Goal: Task Accomplishment & Management: Complete application form

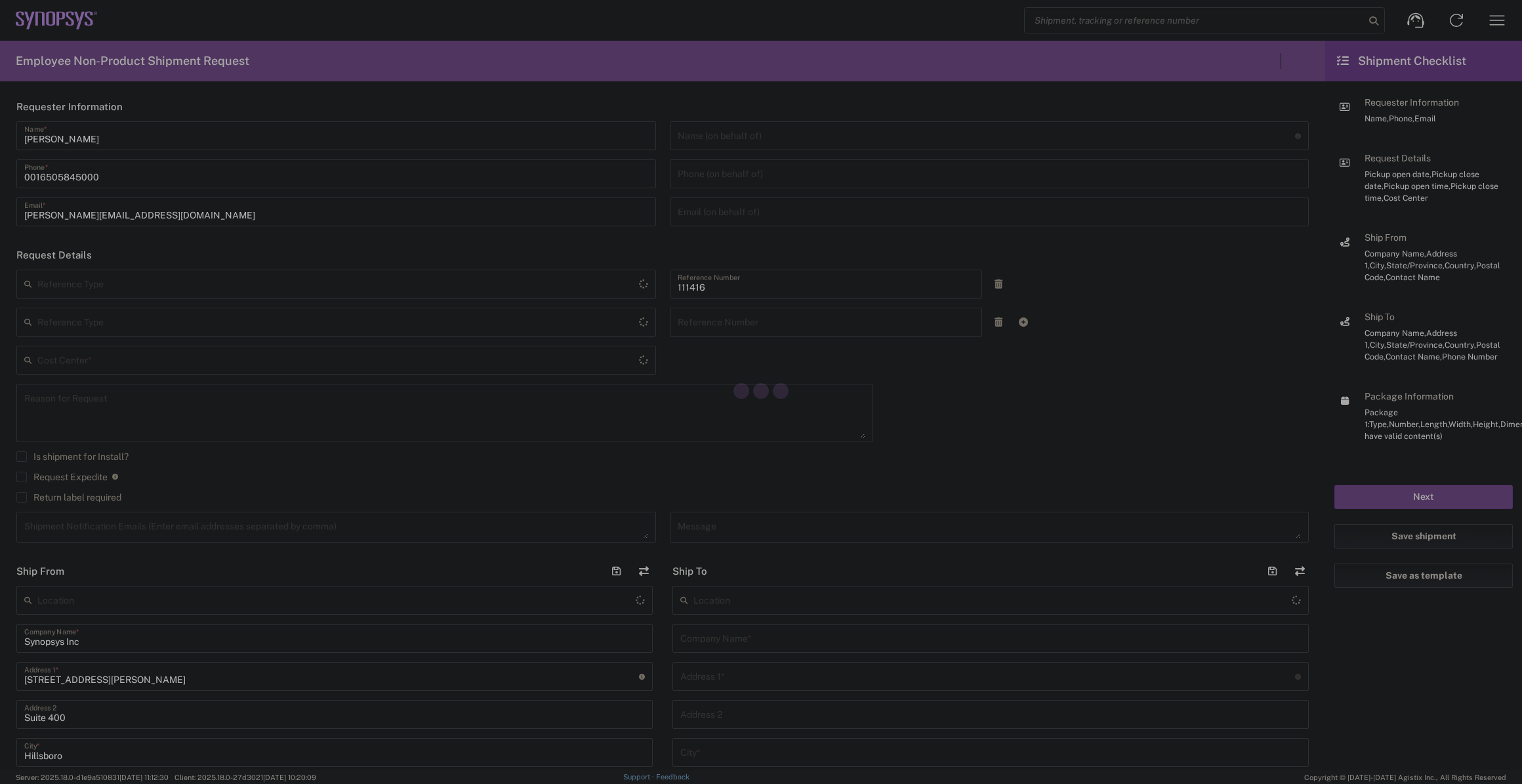
type input "Department"
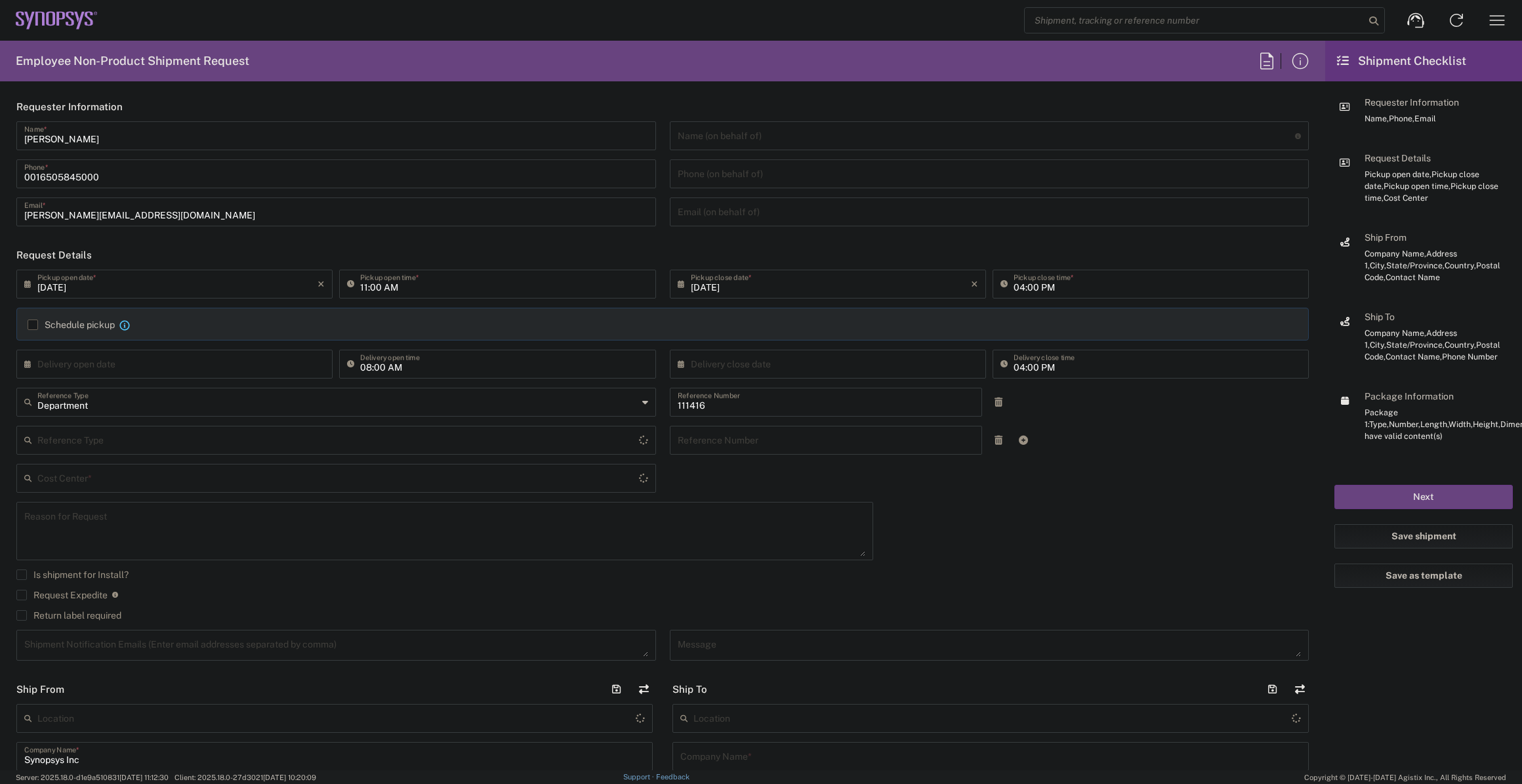
type input "[GEOGRAPHIC_DATA]"
type input "US01, SIG, IT Platform Products 111416"
type input "Delivered at Place"
type input "[US_STATE]"
type input "[GEOGRAPHIC_DATA]"
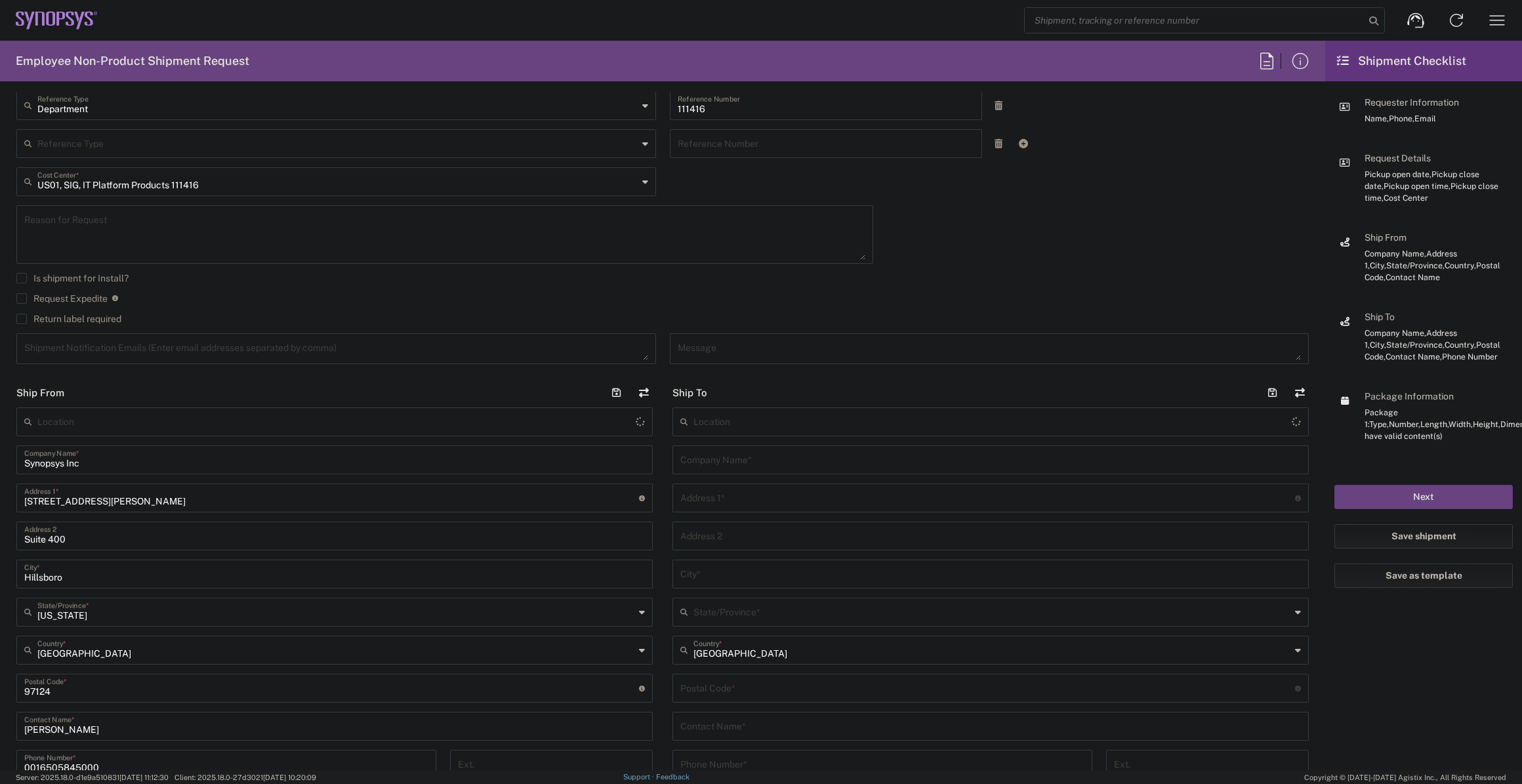
type input "Hillsboro US03"
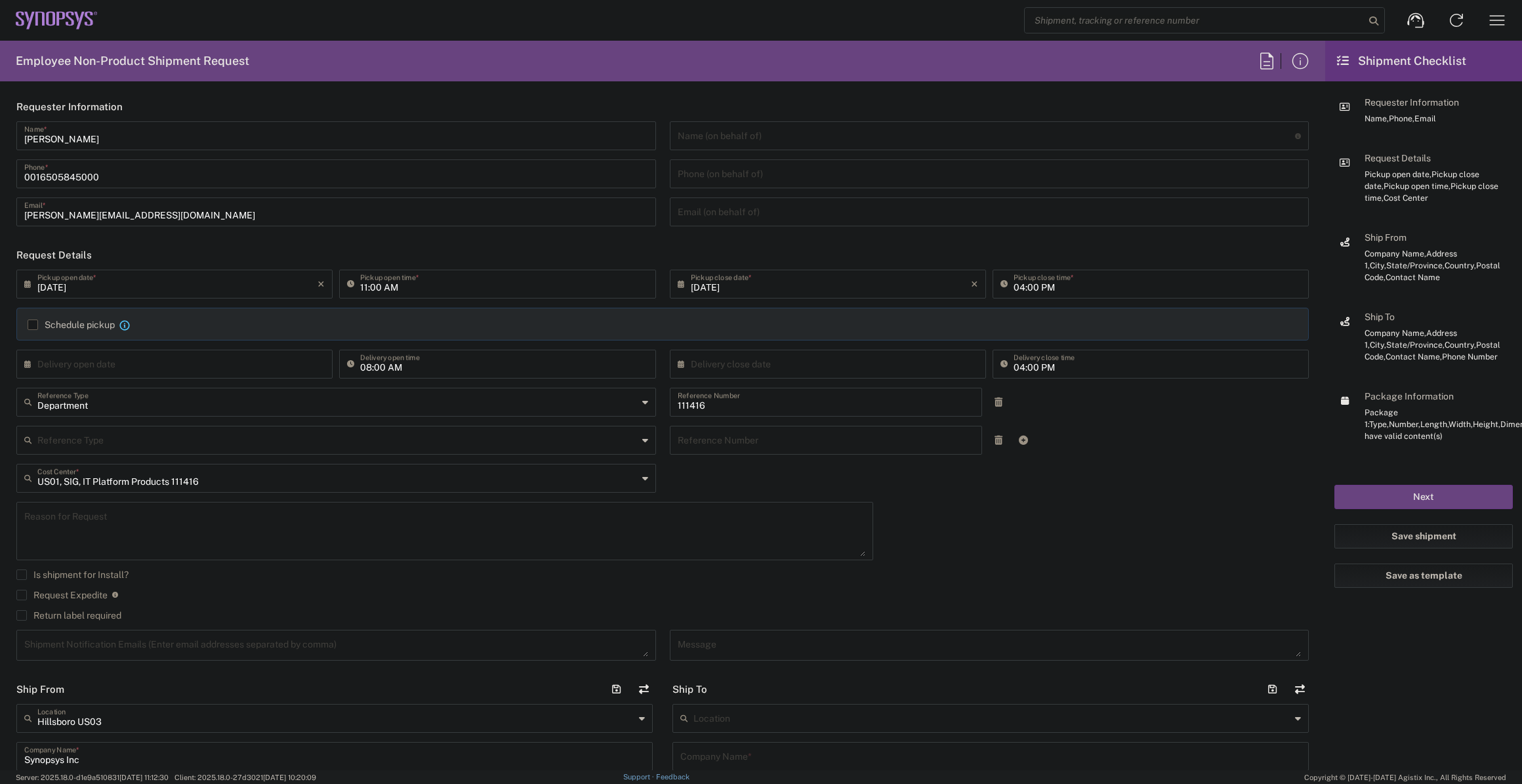
click at [382, 281] on input "11:00 AM" at bounding box center [504, 283] width 287 height 23
type input "03:00 PM"
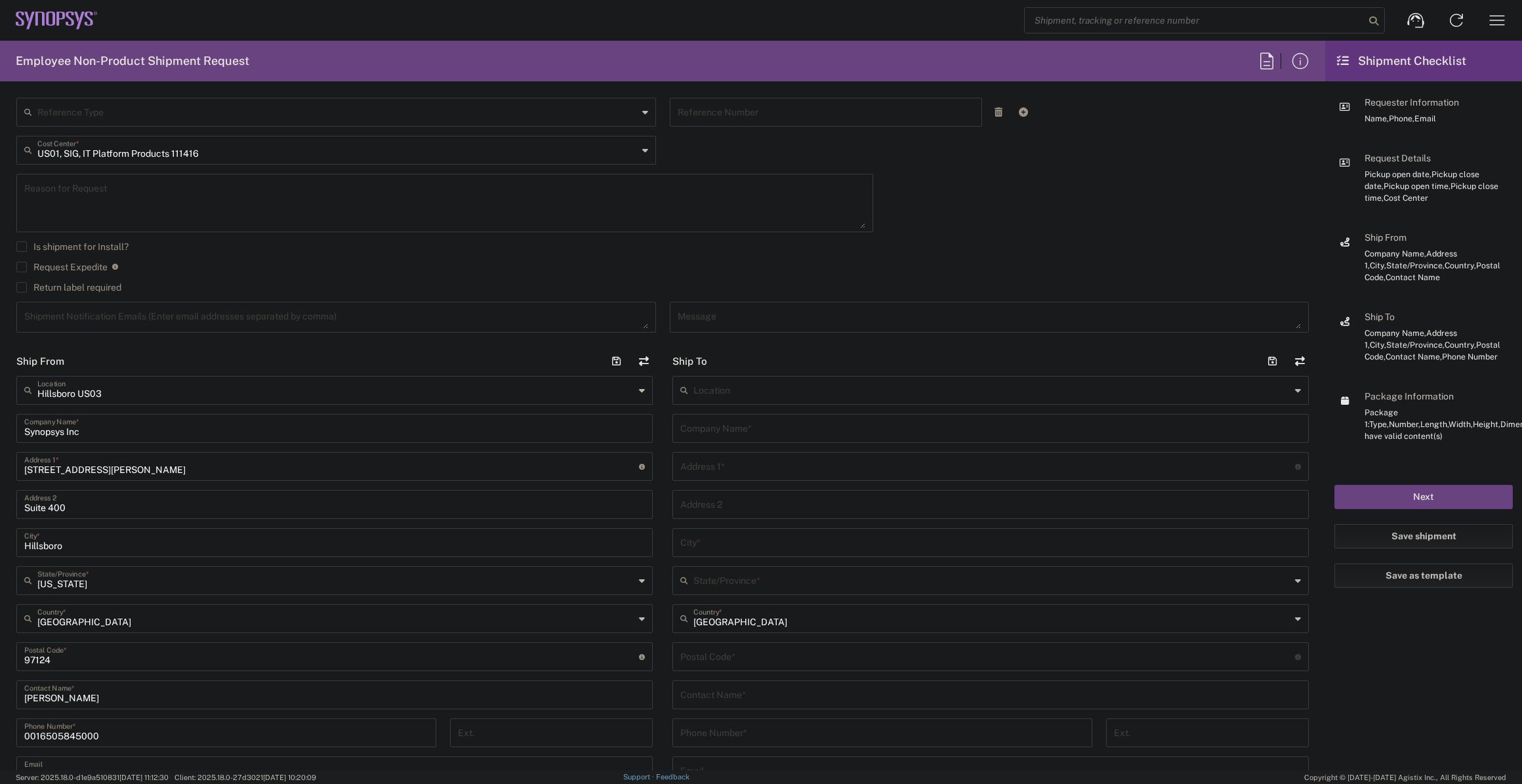
scroll to position [357, 0]
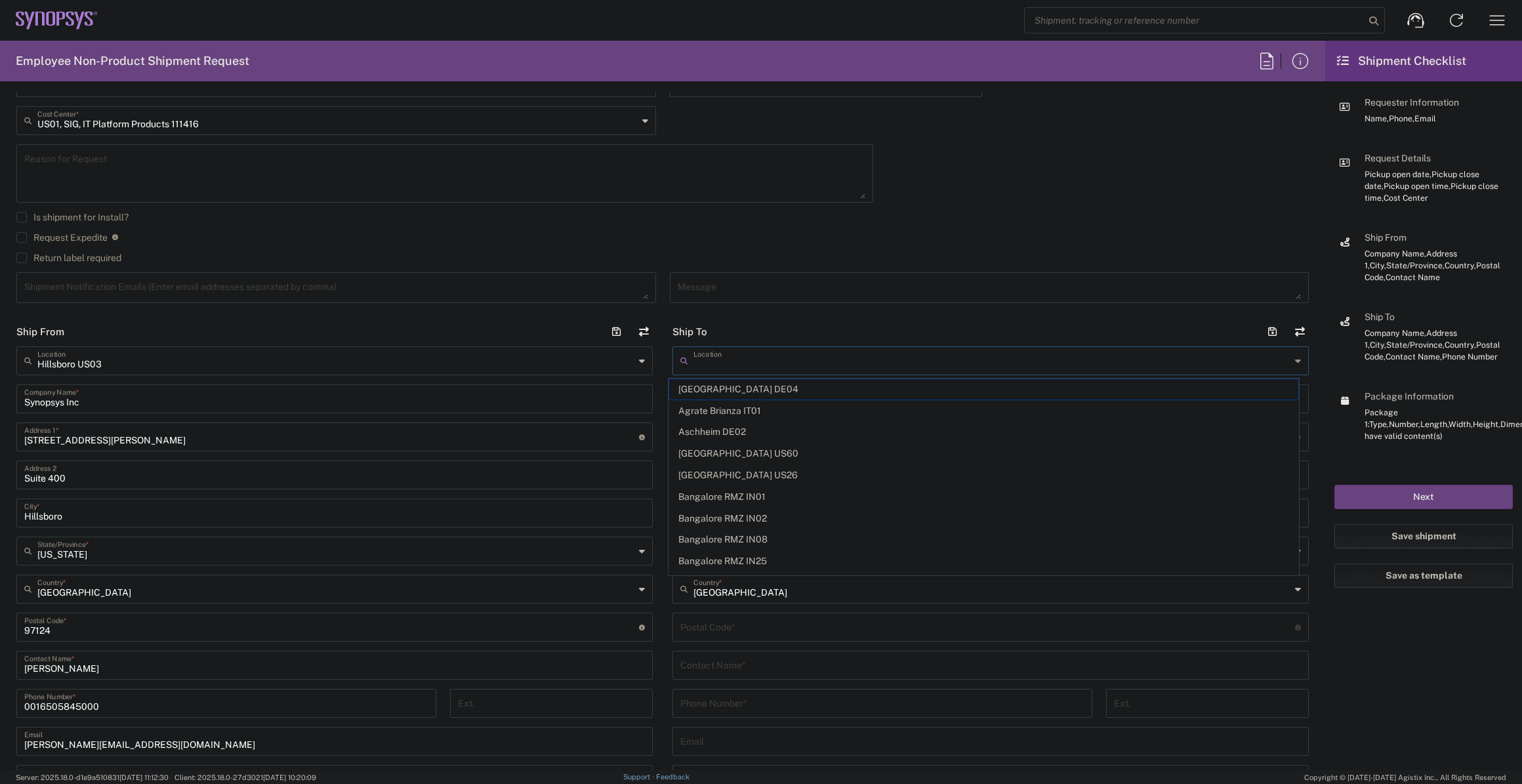
click at [750, 362] on input "text" at bounding box center [992, 359] width 597 height 23
click at [716, 386] on span "Marlboro US04" at bounding box center [984, 389] width 629 height 20
type input "Marlboro US04"
type input "Synopsys Inc"
type input "[STREET_ADDRESS]"
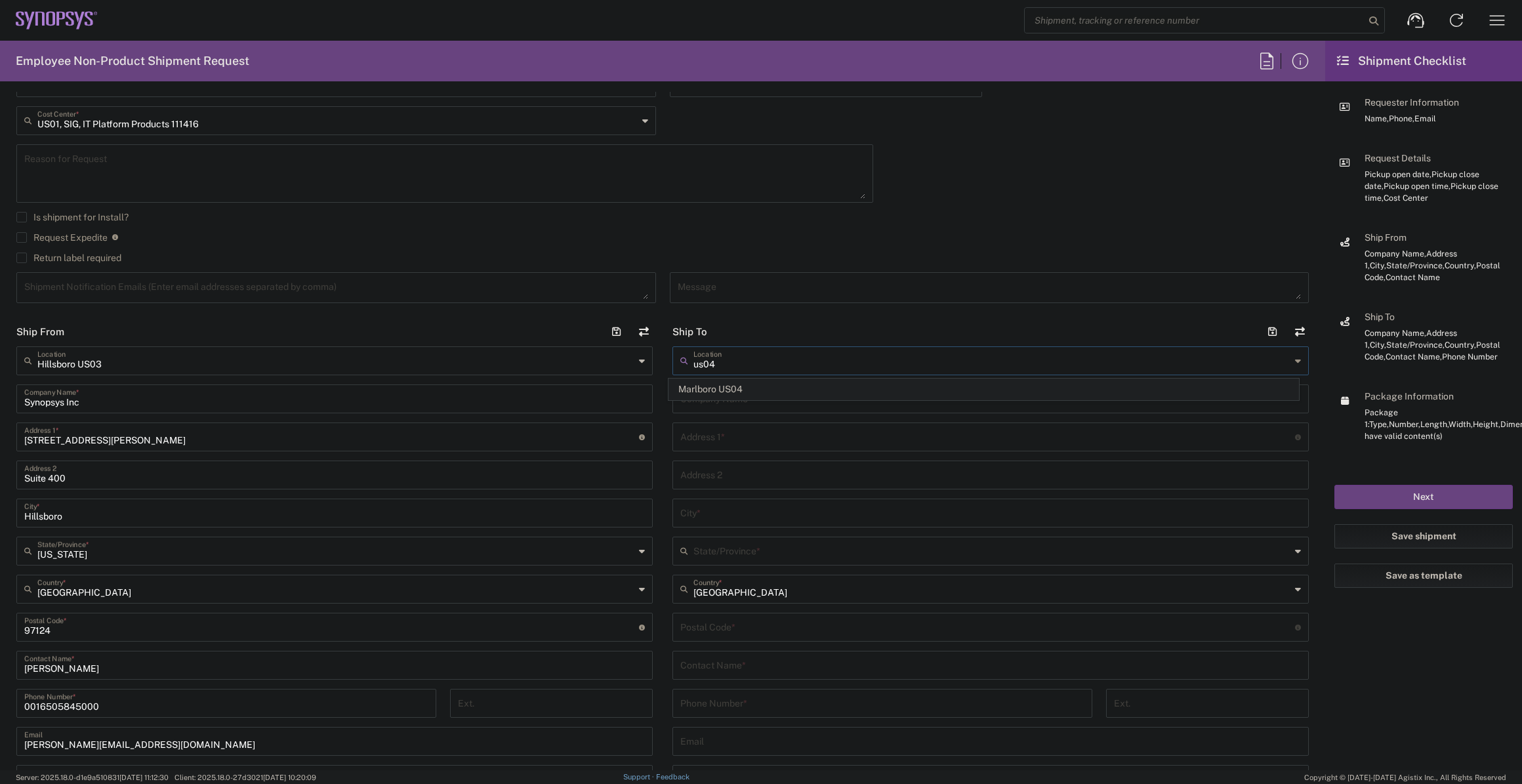
type input "Suite 302B"
type input "[GEOGRAPHIC_DATA]"
type input "[US_STATE]"
type input "01752"
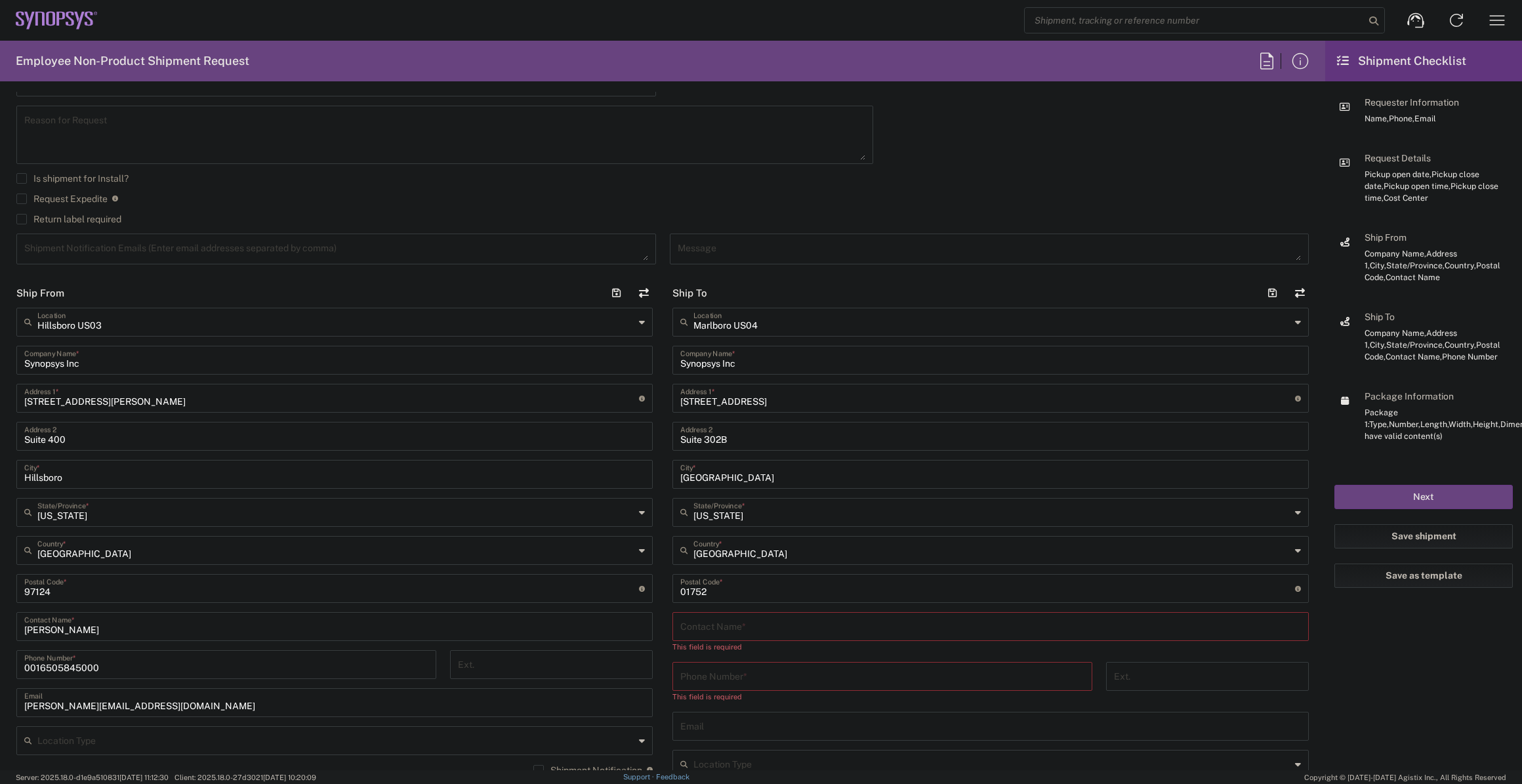
scroll to position [417, 0]
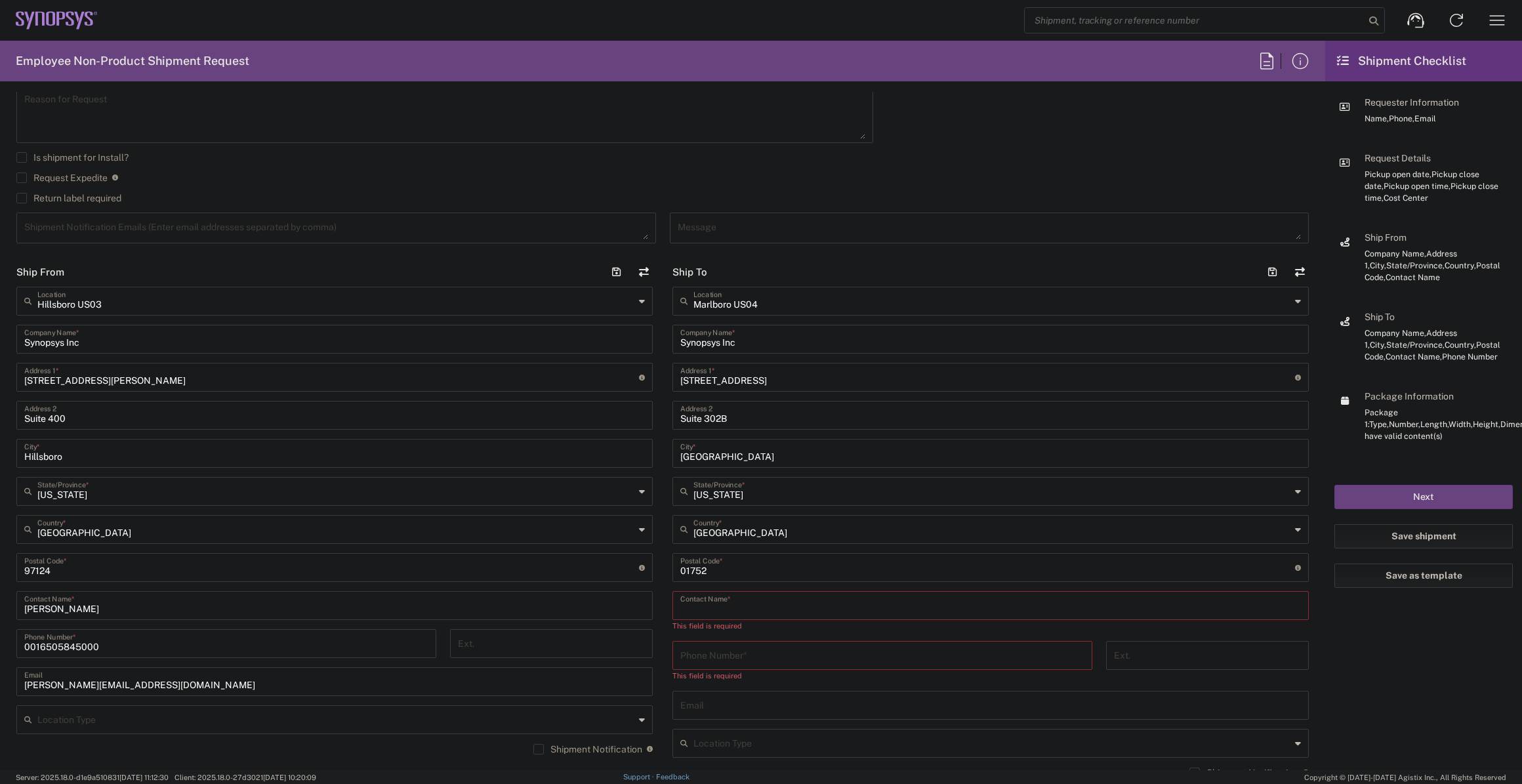
click at [848, 600] on input "text" at bounding box center [990, 604] width 620 height 23
paste input "[PERSON_NAME]"
type input "[PERSON_NAME]"
type input "[PHONE_NUMBER]"
paste input "[PERSON_NAME][EMAIL_ADDRESS][PERSON_NAME][DOMAIN_NAME]"
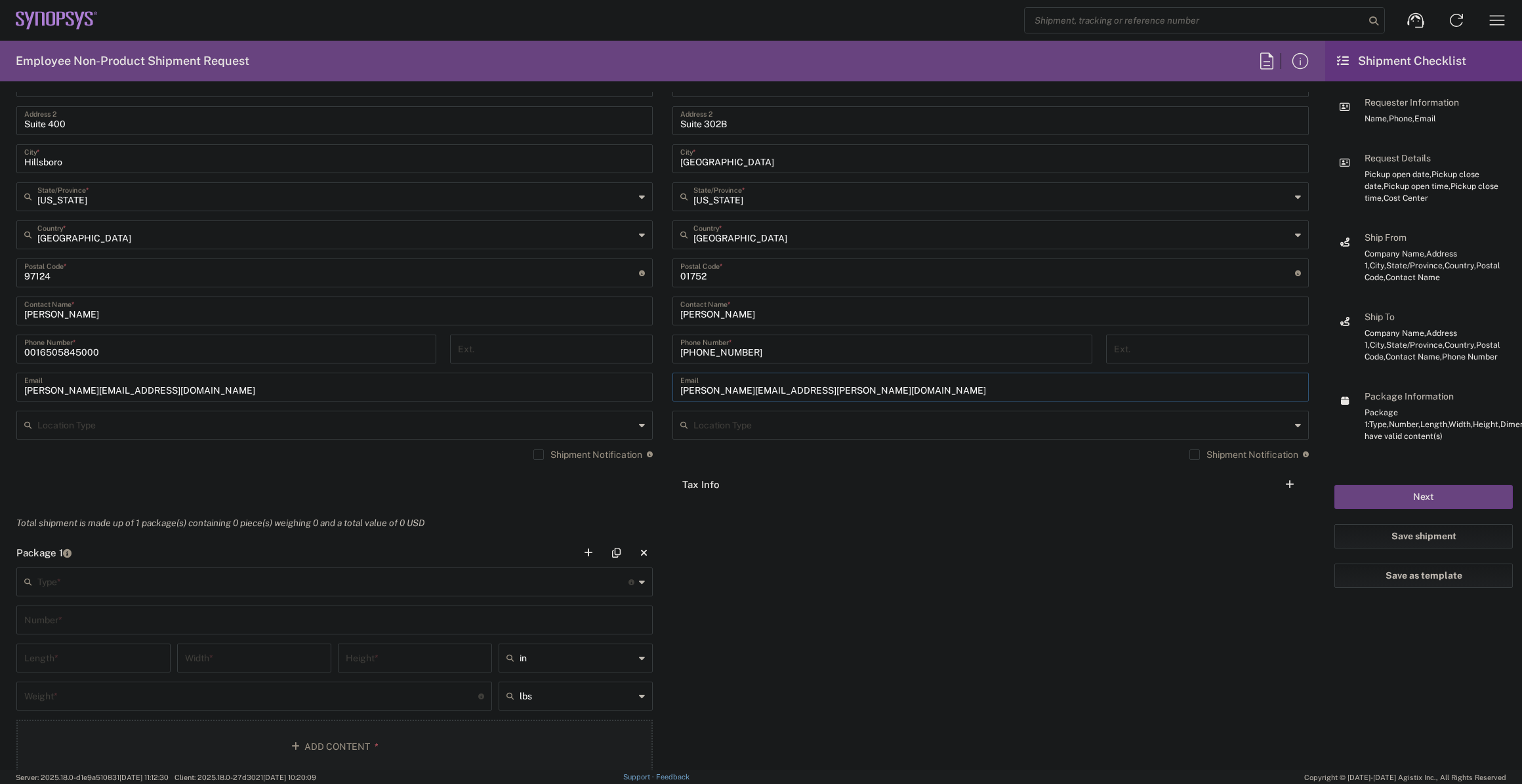
scroll to position [775, 0]
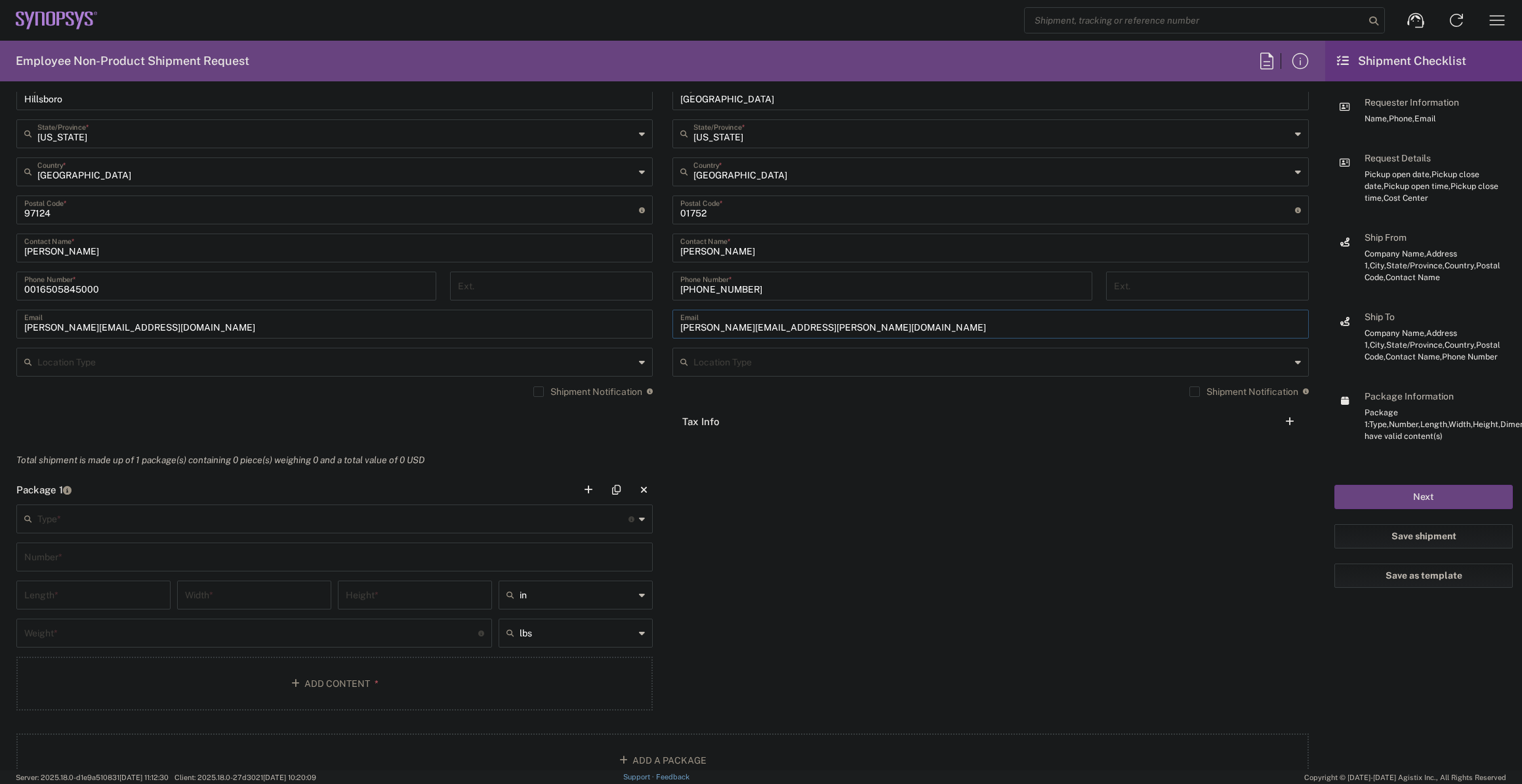
type input "[PERSON_NAME][EMAIL_ADDRESS][PERSON_NAME][DOMAIN_NAME]"
click at [235, 532] on div "Type * Material used to package goods" at bounding box center [334, 518] width 637 height 29
click at [163, 574] on span "Medium Box" at bounding box center [332, 570] width 629 height 20
type input "Medium Box"
type input "13"
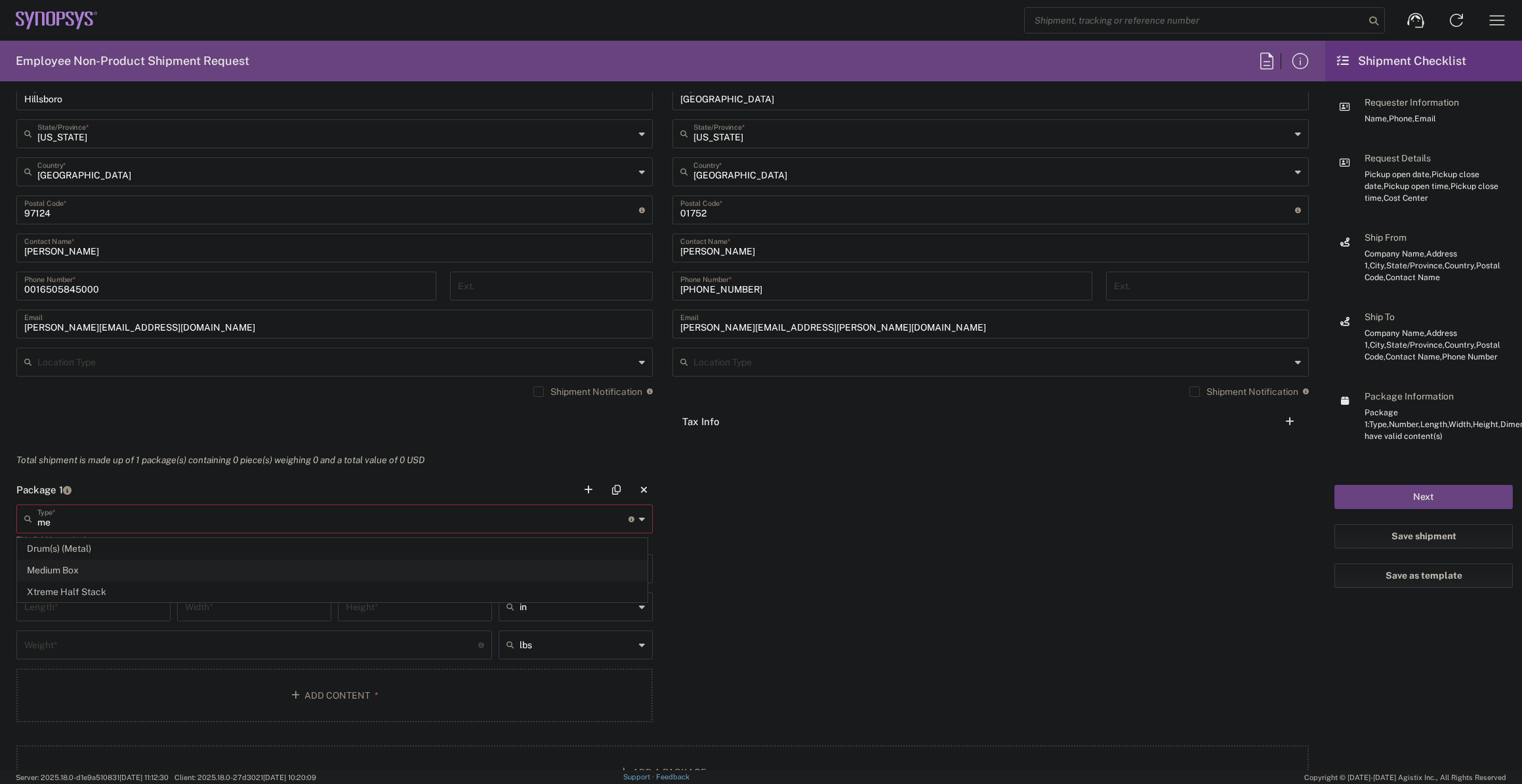
type input "11.5"
type input "2.5"
click at [132, 549] on input "text" at bounding box center [334, 556] width 620 height 23
type input "1"
click at [97, 634] on input "number" at bounding box center [251, 632] width 454 height 23
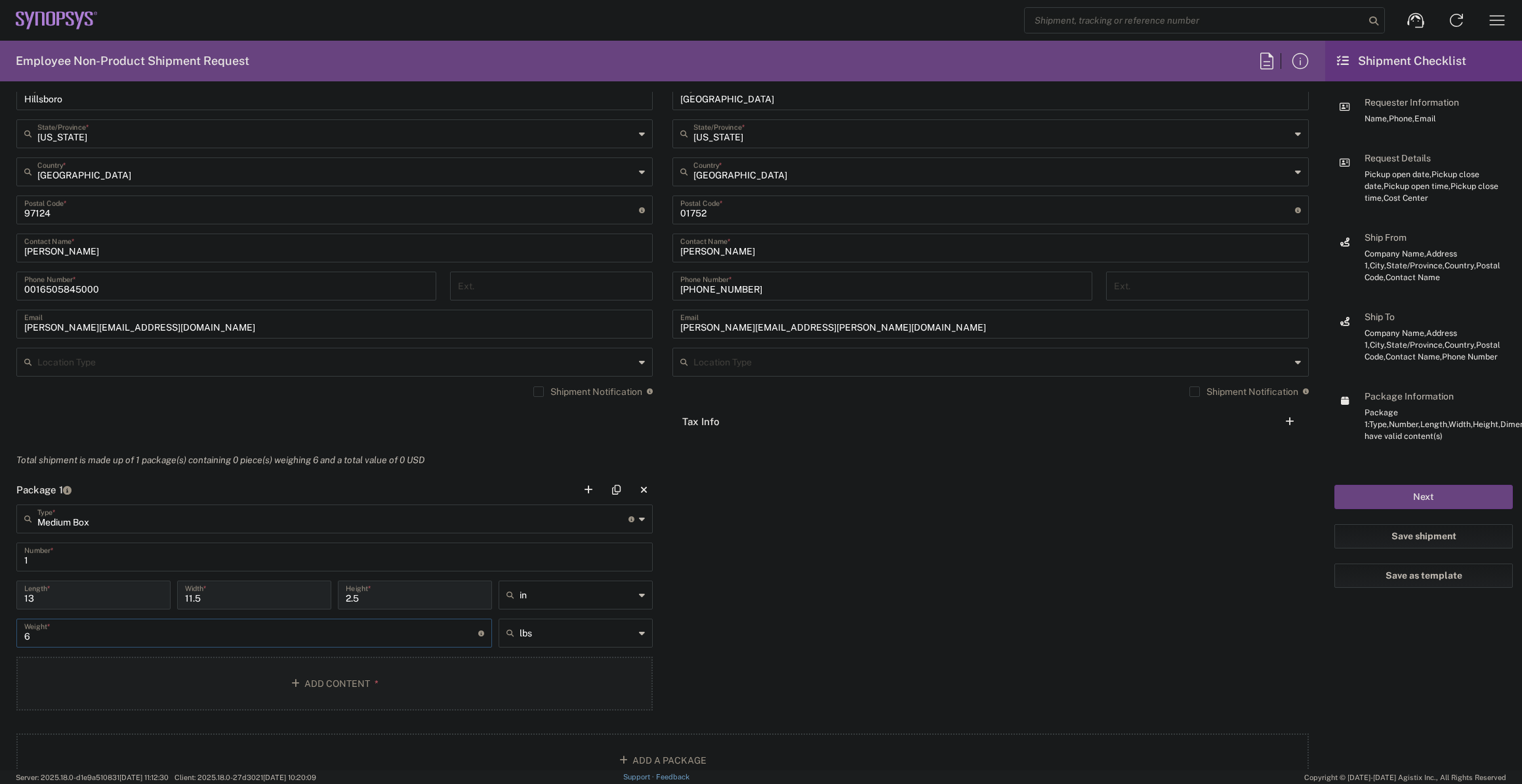
type input "6"
click at [99, 685] on button "Add Content *" at bounding box center [334, 683] width 637 height 54
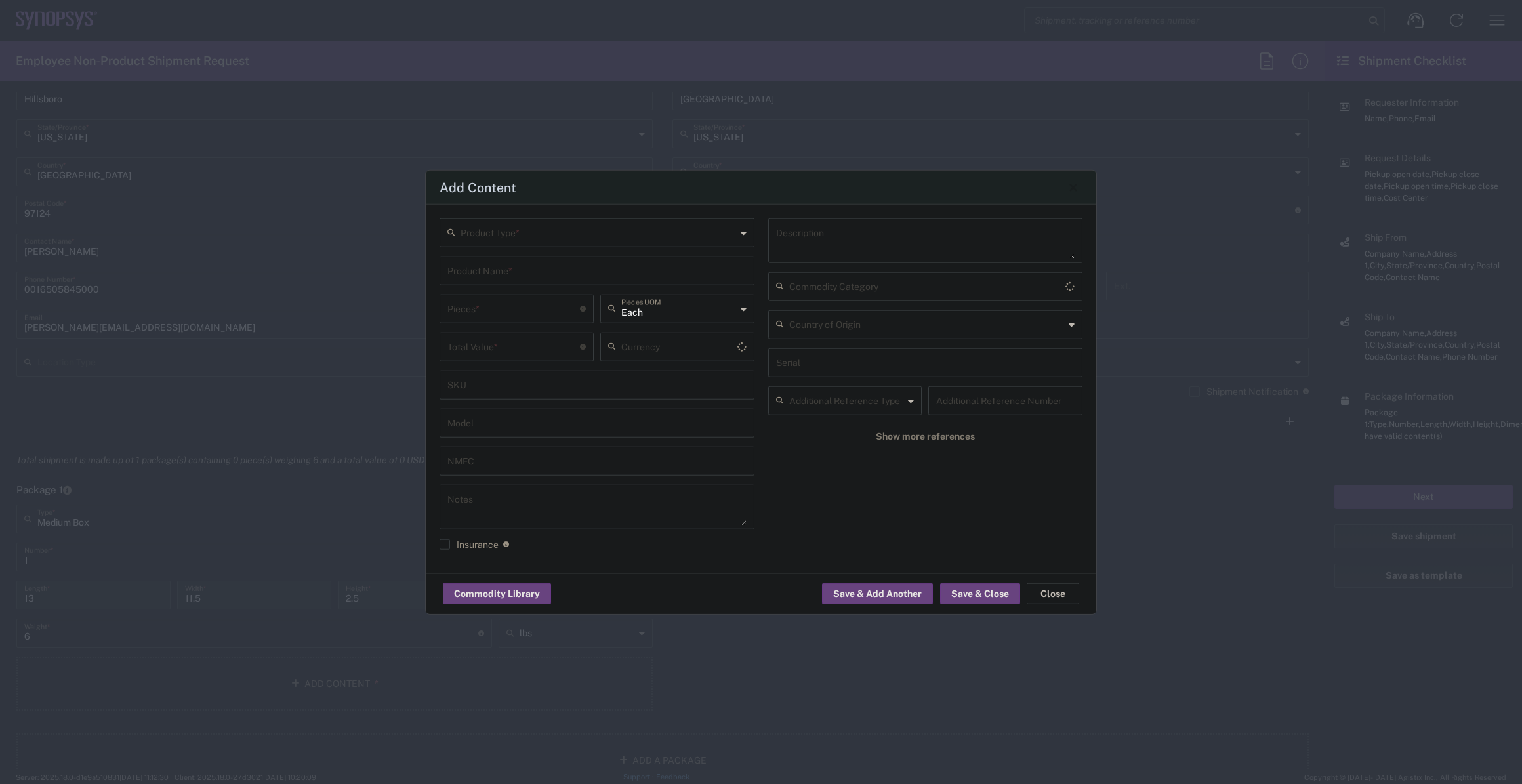
type input "US Dollar"
click at [669, 236] on input "text" at bounding box center [598, 231] width 276 height 23
click at [630, 283] on span "General Commodity" at bounding box center [597, 282] width 313 height 20
type input "General Commodity"
click at [570, 269] on input "text" at bounding box center [597, 269] width 299 height 23
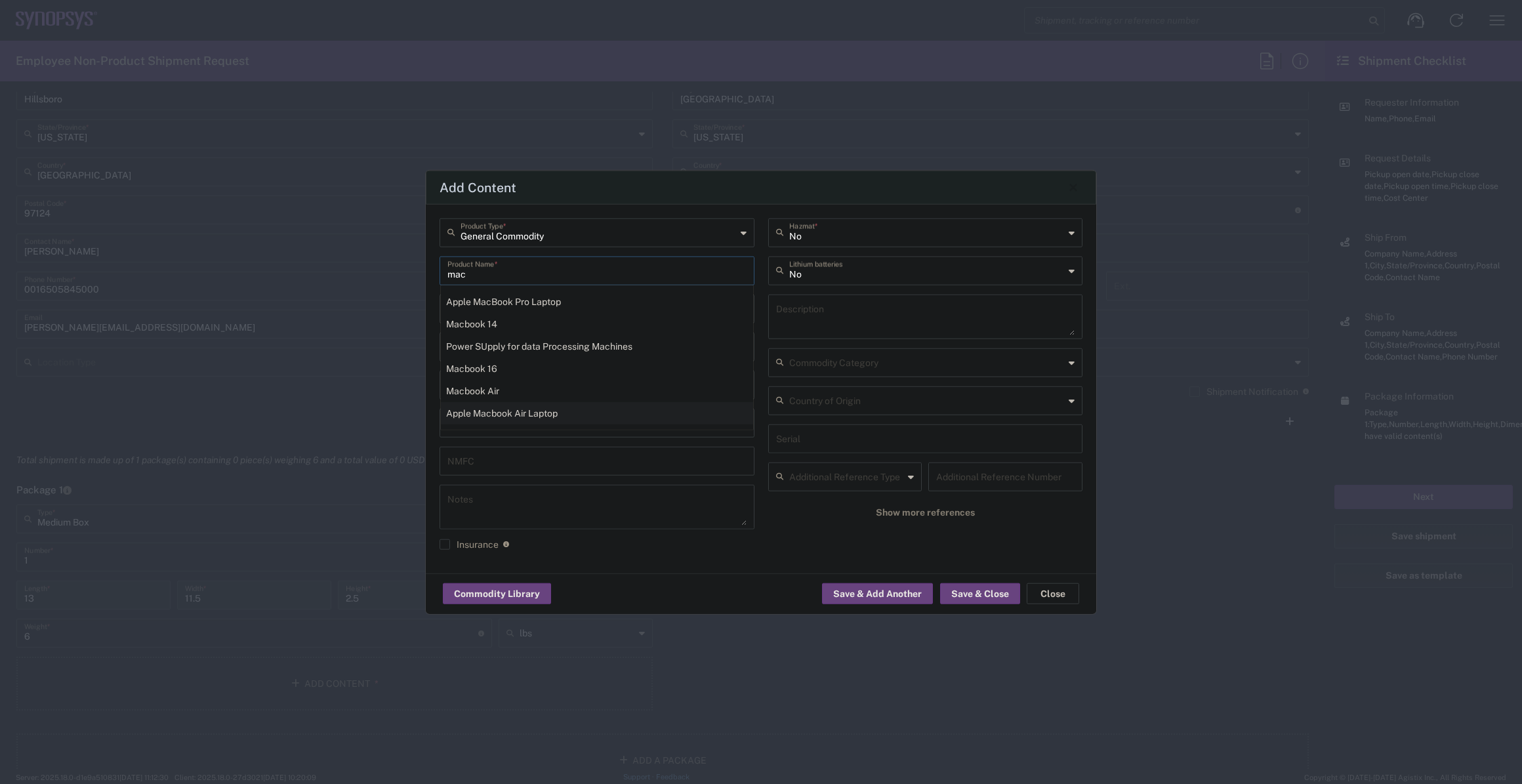
click at [580, 402] on div "Apple Macbook Air Laptop" at bounding box center [597, 412] width 313 height 22
type input "Apple Macbook Air Laptop"
type textarea "Apple Macbook Air Laptop"
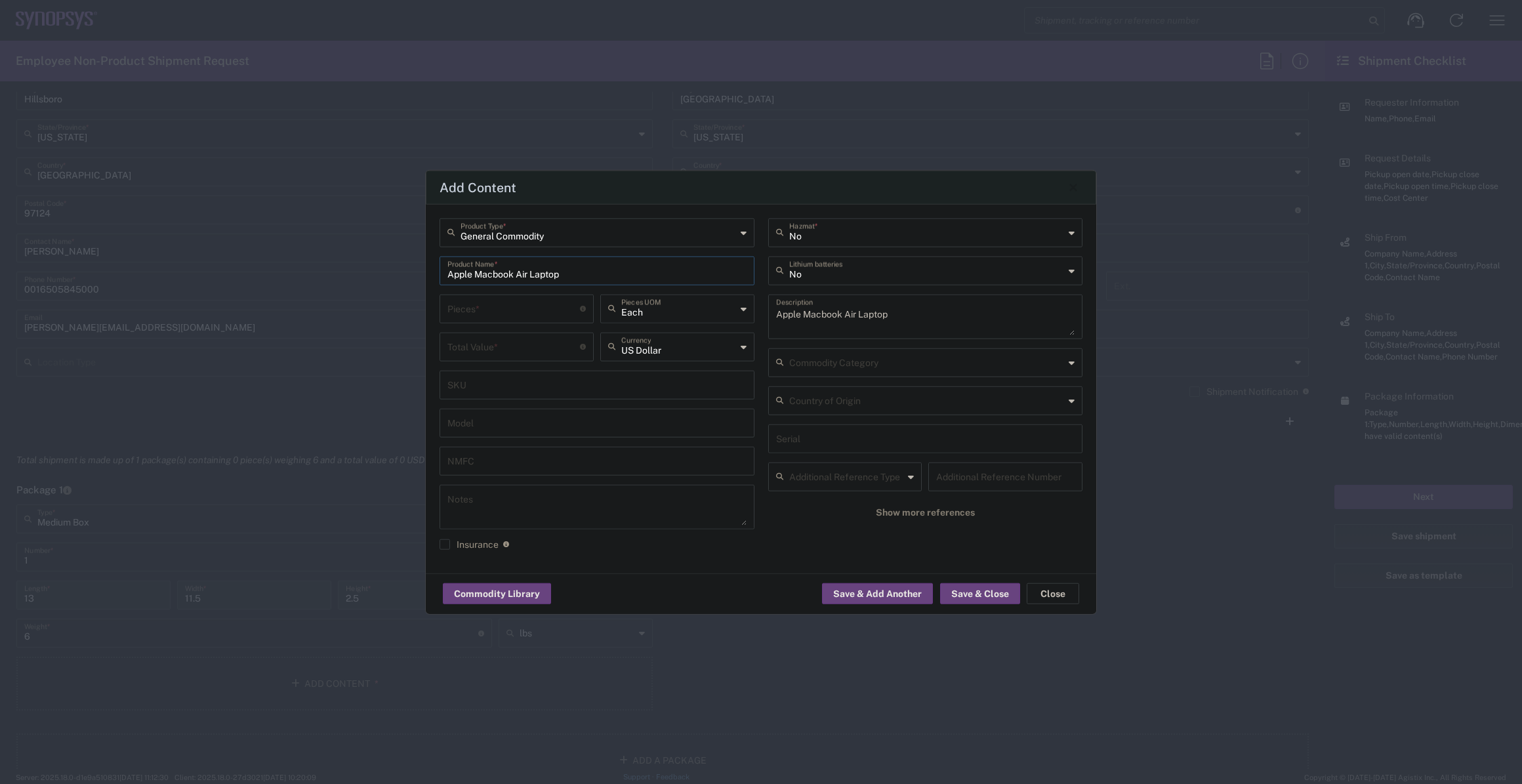
click at [538, 311] on input "number" at bounding box center [514, 307] width 133 height 23
type input "1"
click at [514, 346] on input "number" at bounding box center [514, 345] width 133 height 23
type input "1200"
click at [922, 272] on input "text" at bounding box center [927, 269] width 276 height 23
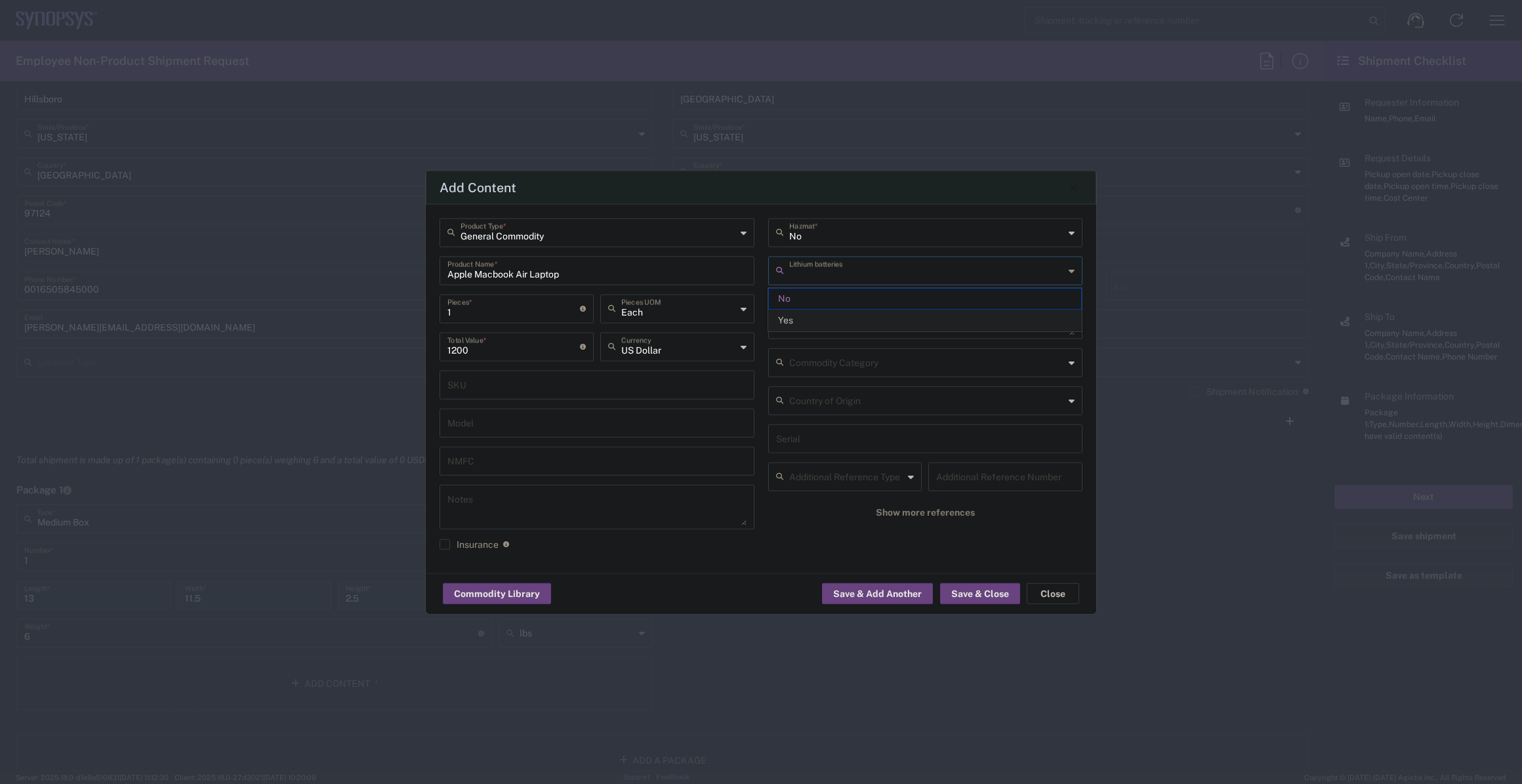
click at [871, 321] on span "Yes" at bounding box center [925, 321] width 313 height 20
type input "Yes"
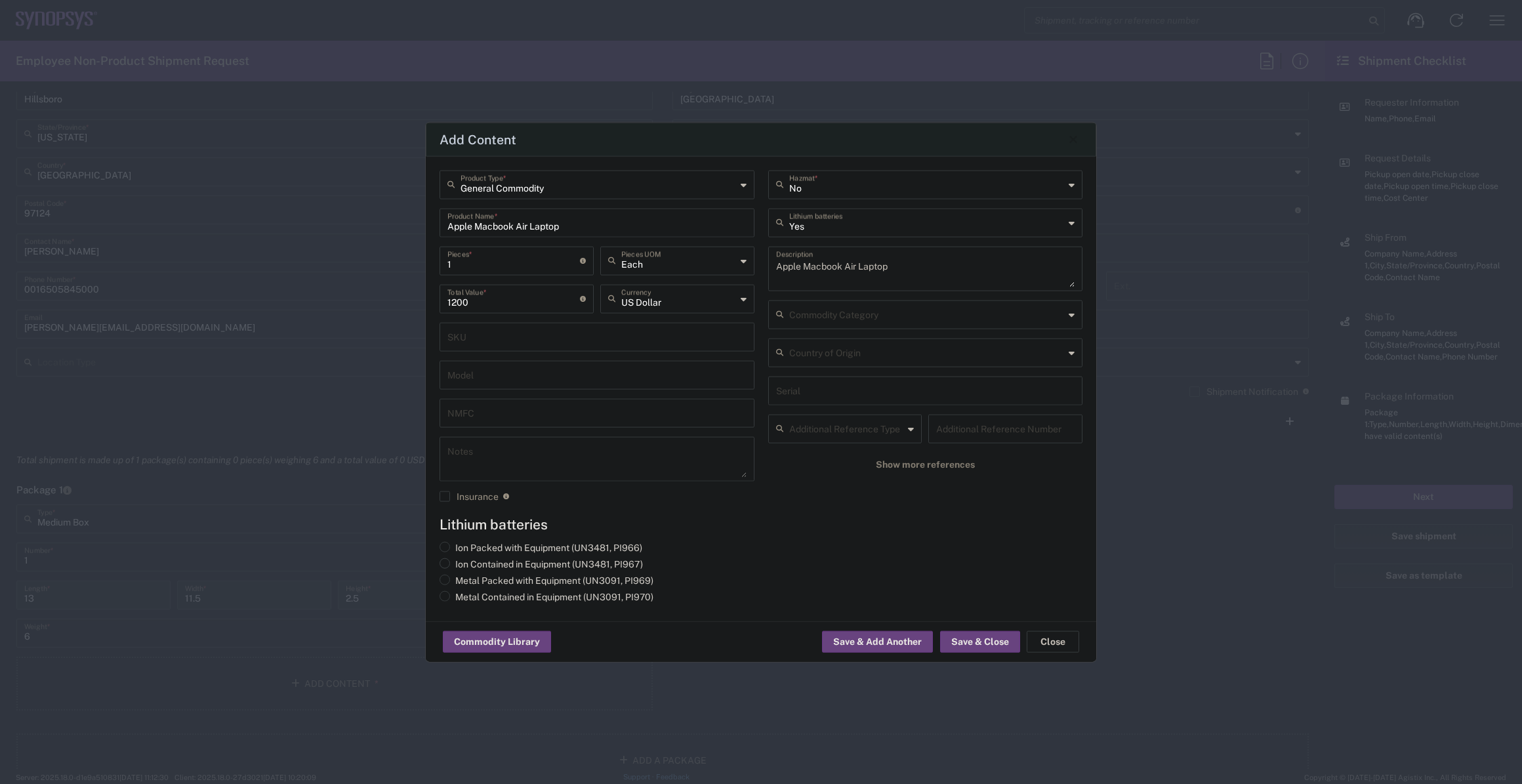
click at [602, 560] on label "Ion Contained in Equipment (UN3481, PI967)" at bounding box center [541, 563] width 203 height 12
click at [464, 560] on input "Ion Contained in Equipment (UN3481, PI967)" at bounding box center [459, 561] width 9 height 9
radio input "true"
click at [979, 632] on button "Save & Close" at bounding box center [980, 641] width 80 height 21
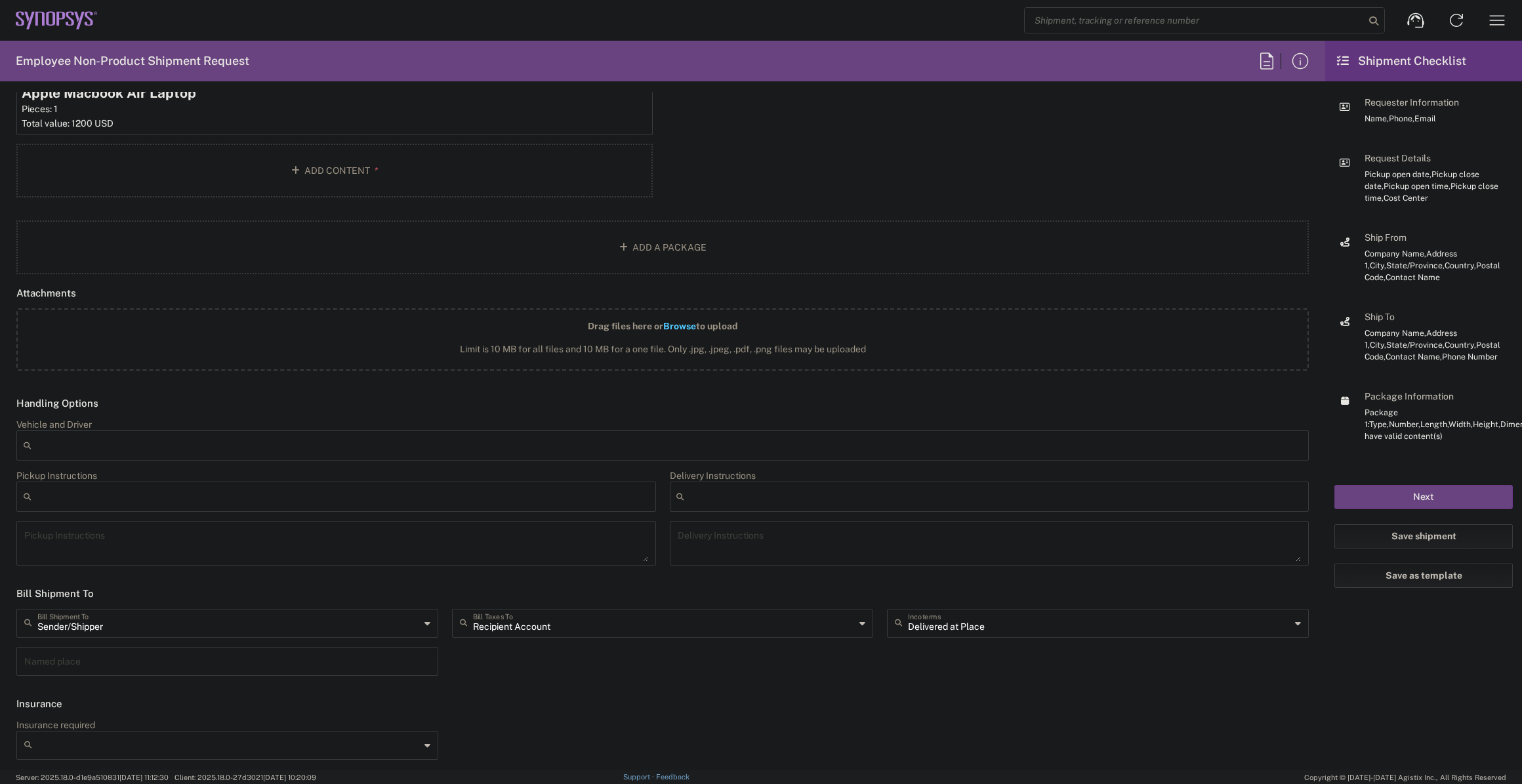
scroll to position [1371, 0]
click at [617, 628] on input "text" at bounding box center [664, 619] width 382 height 23
click at [587, 667] on span "Sender/Shipper" at bounding box center [658, 669] width 416 height 20
type input "Sender/Shipper"
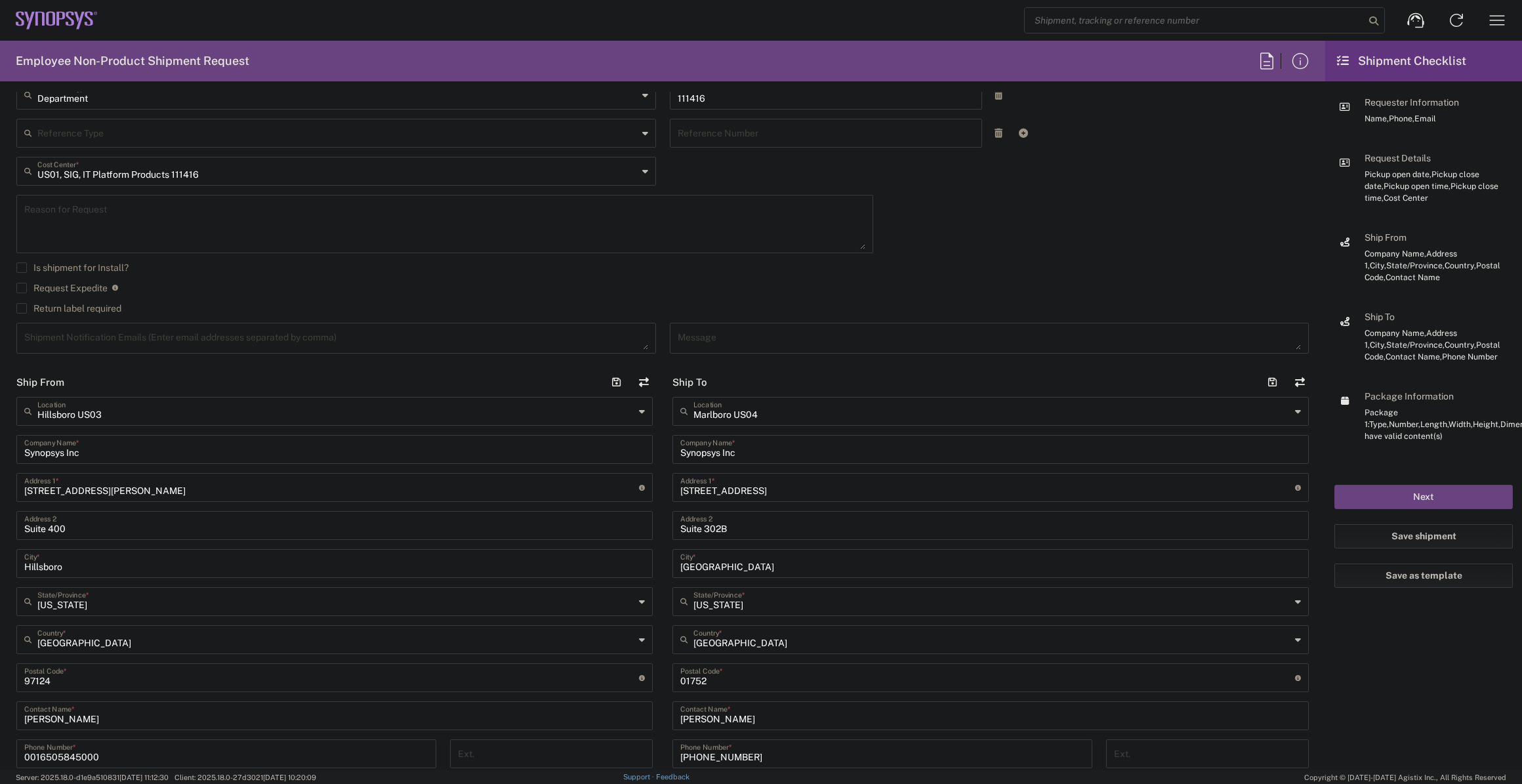
scroll to position [298, 0]
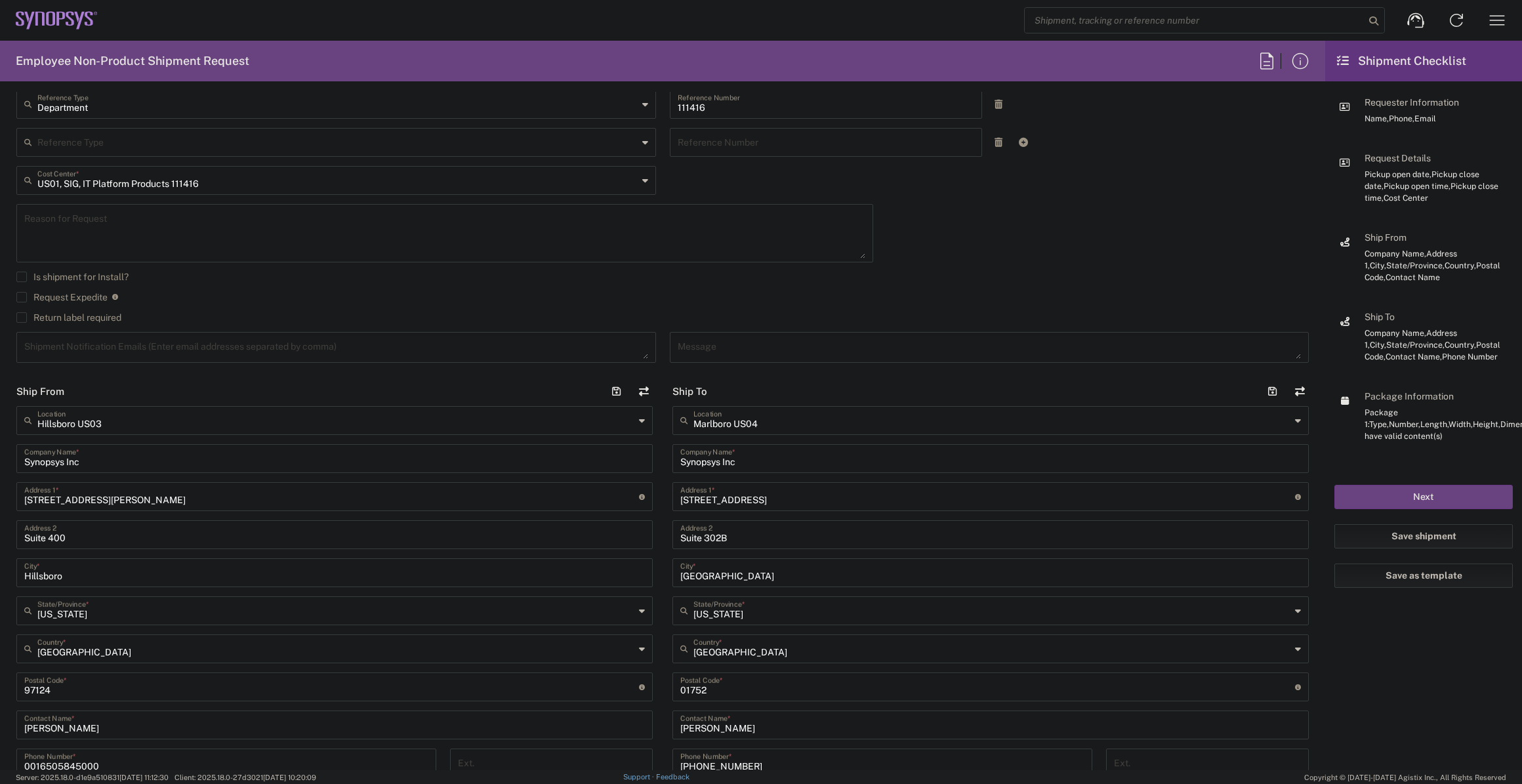
click at [1030, 256] on div "[DATE] × Pickup open date * Cancel Apply 03:00 PM Pickup open time * [DATE] × P…" at bounding box center [663, 172] width 1307 height 400
click at [1395, 500] on button "Next" at bounding box center [1424, 497] width 178 height 24
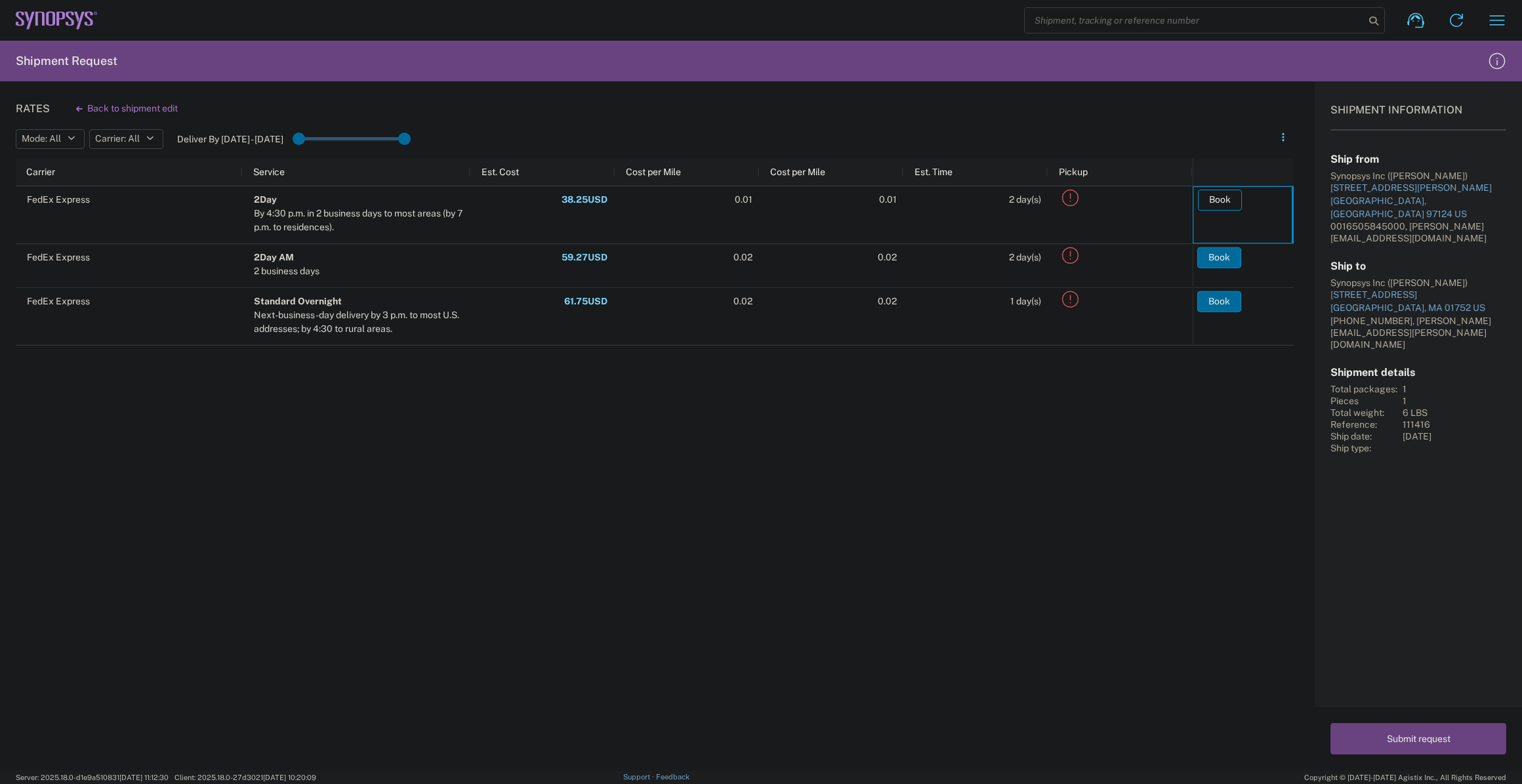
click at [1219, 197] on button "Book" at bounding box center [1220, 200] width 44 height 21
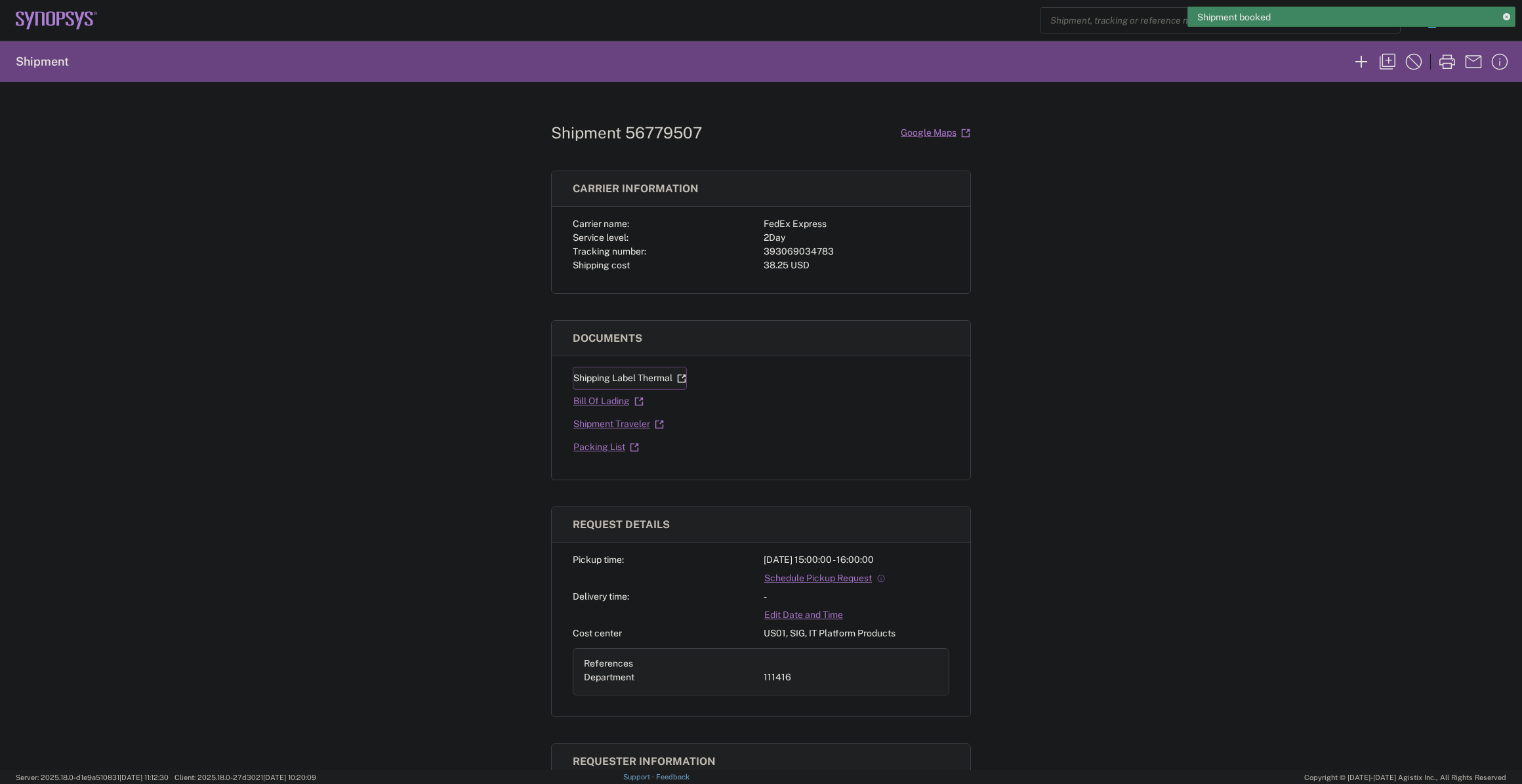
click at [664, 381] on link "Shipping Label Thermal" at bounding box center [630, 378] width 114 height 23
click at [797, 245] on div "393069034783" at bounding box center [857, 251] width 186 height 14
copy div "393069034783"
